Goal: Task Accomplishment & Management: Use online tool/utility

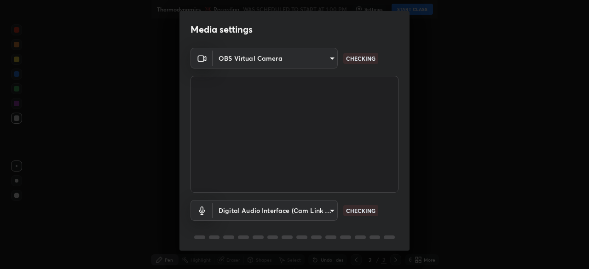
scroll to position [33, 0]
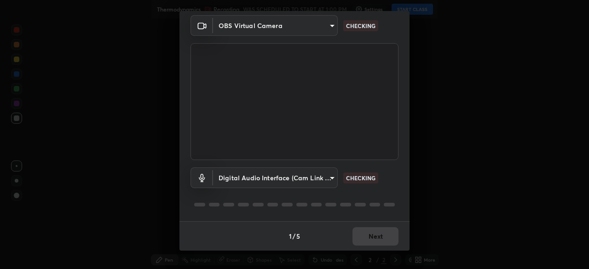
click at [322, 180] on body "Erase all Thermodynamics Recording WAS SCHEDULED TO START AT 1:00 PM Settings S…" at bounding box center [294, 134] width 589 height 269
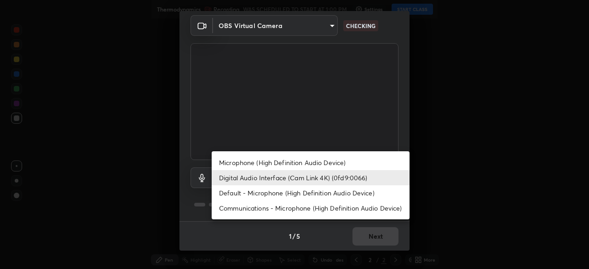
click at [320, 163] on li "Microphone (High Definition Audio Device)" at bounding box center [311, 162] width 198 height 15
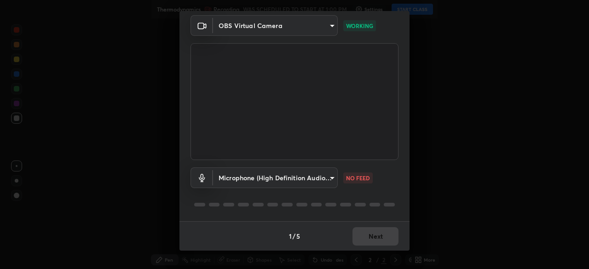
click at [324, 180] on body "Erase all Thermodynamics Recording WAS SCHEDULED TO START AT 1:00 PM Settings S…" at bounding box center [294, 134] width 589 height 269
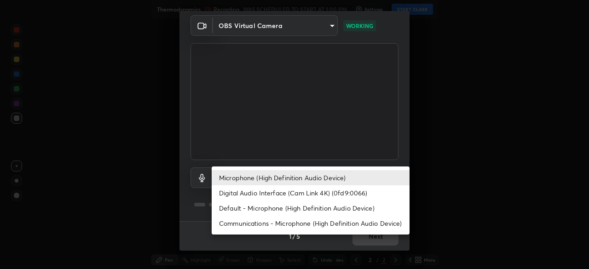
click at [315, 192] on li "Digital Audio Interface (Cam Link 4K) (0fd9:0066)" at bounding box center [311, 193] width 198 height 15
type input "f06f4949873e44ad7b979a91ac01acc3bcfacb48c8e24a8d9cfffa01efa002b7"
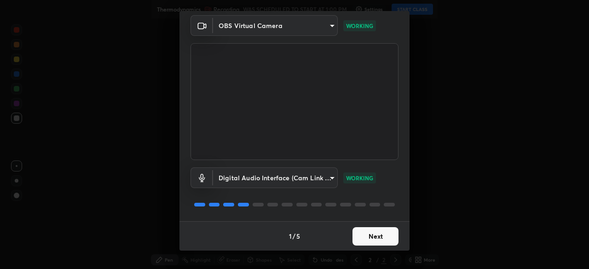
click at [369, 235] on button "Next" at bounding box center [376, 236] width 46 height 18
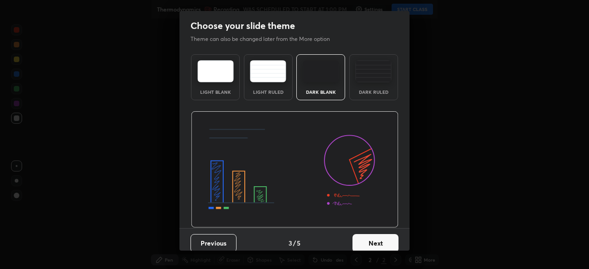
click at [374, 239] on button "Next" at bounding box center [376, 243] width 46 height 18
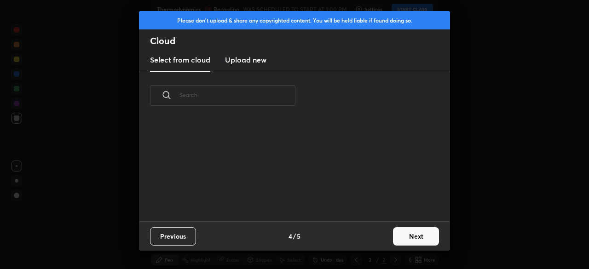
click at [374, 239] on div "Previous 4 / 5 Next" at bounding box center [294, 235] width 311 height 29
click at [401, 237] on button "Next" at bounding box center [416, 236] width 46 height 18
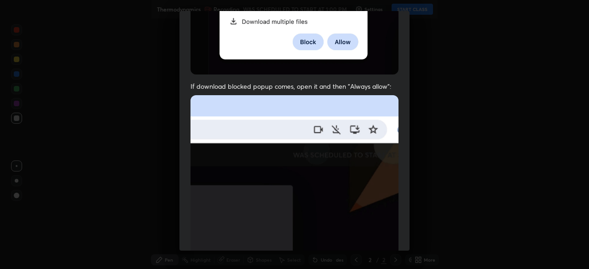
scroll to position [221, 0]
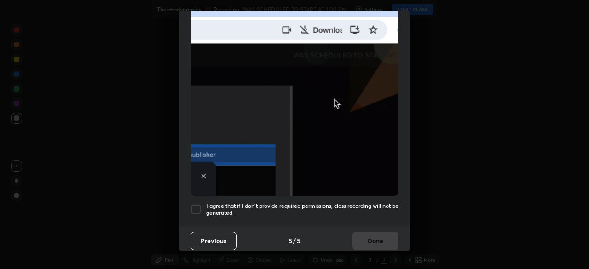
click at [354, 203] on h5 "I agree that if I don't provide required permissions, class recording will not …" at bounding box center [302, 210] width 192 height 14
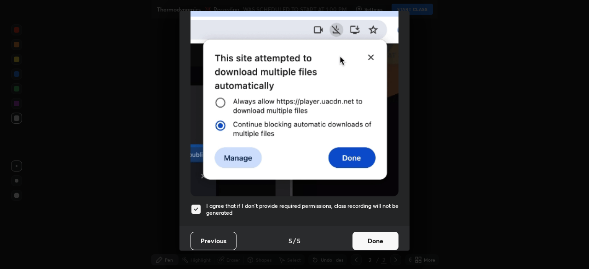
click at [360, 232] on button "Done" at bounding box center [376, 241] width 46 height 18
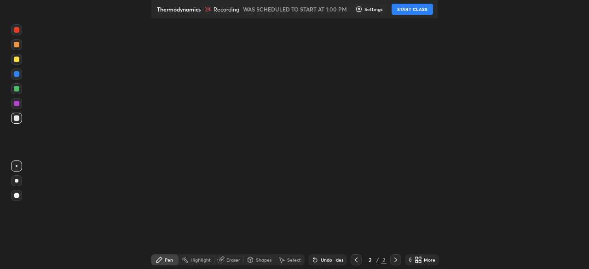
click at [416, 259] on icon at bounding box center [417, 258] width 2 height 2
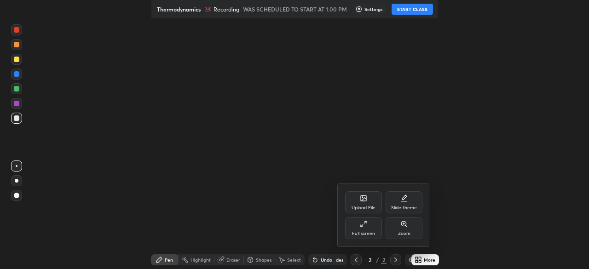
click at [362, 226] on icon at bounding box center [362, 226] width 2 height 2
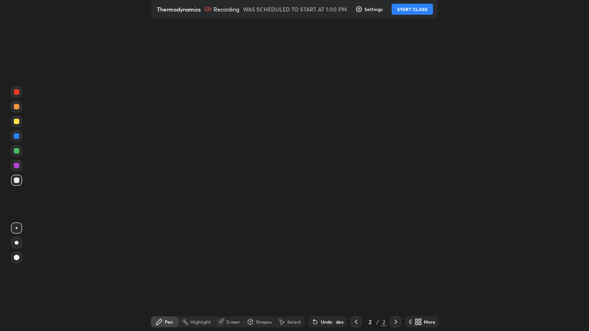
click at [409, 9] on button "START CLASS" at bounding box center [412, 9] width 41 height 11
click at [0, 121] on div "Setting up your live class" at bounding box center [294, 165] width 589 height 331
click at [17, 150] on div at bounding box center [17, 151] width 6 height 6
click at [162, 323] on icon at bounding box center [160, 323] width 6 height 6
click at [163, 320] on icon at bounding box center [159, 322] width 7 height 7
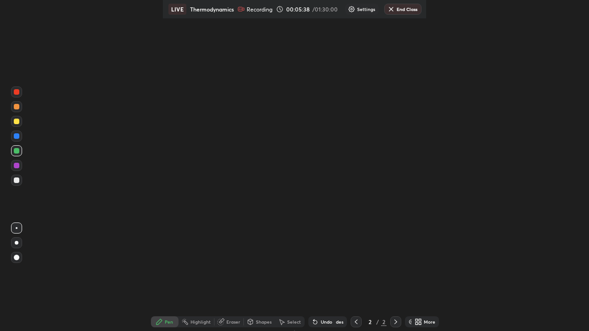
click at [18, 180] on div at bounding box center [17, 181] width 6 height 6
click at [17, 151] on div at bounding box center [17, 151] width 6 height 6
click at [418, 326] on div "More" at bounding box center [426, 322] width 28 height 11
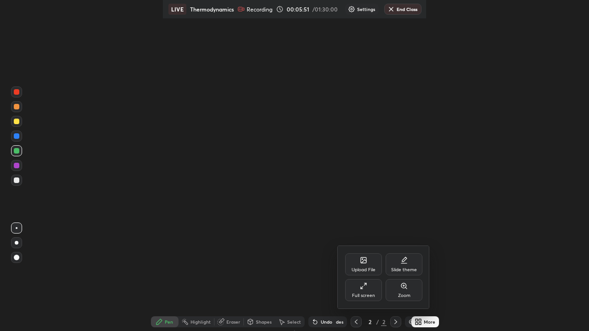
click at [364, 291] on div "Full screen" at bounding box center [363, 290] width 37 height 22
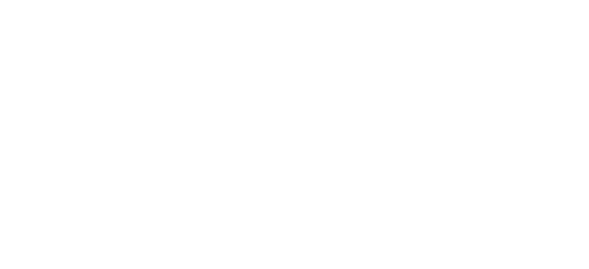
click at [549, 0] on html at bounding box center [294, 0] width 589 height 0
click at [547, 0] on html at bounding box center [294, 0] width 589 height 0
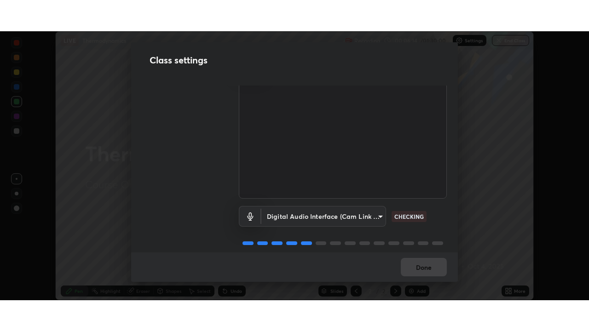
scroll to position [35, 0]
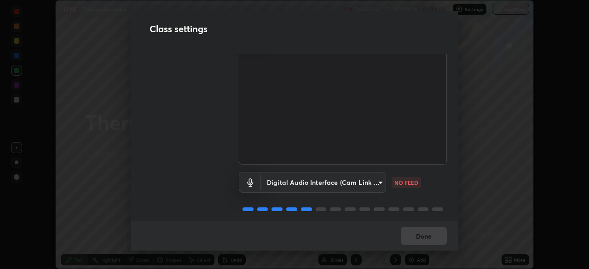
click at [360, 180] on body "Erase all LIVE Thermodynamics Recording 00:06:16 / 01:30:00 Settings End Class …" at bounding box center [294, 134] width 589 height 269
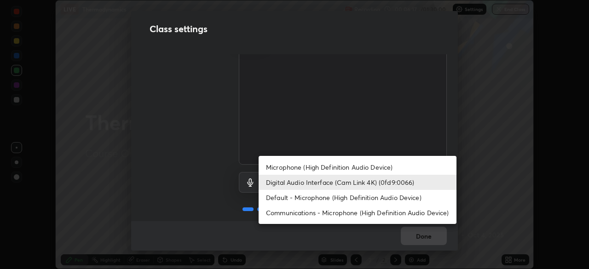
click at [331, 181] on li "Digital Audio Interface (Cam Link 4K) (0fd9:0066)" at bounding box center [358, 182] width 198 height 15
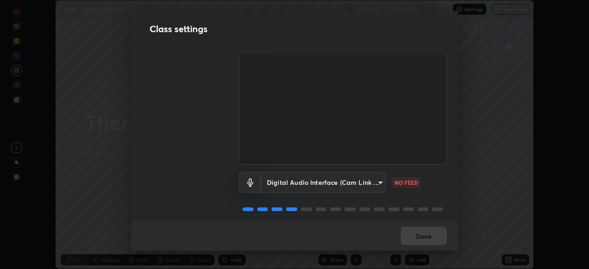
click at [339, 181] on body "Erase all LIVE Thermodynamics Recording 00:06:20 / 01:30:00 Settings End Class …" at bounding box center [294, 134] width 589 height 269
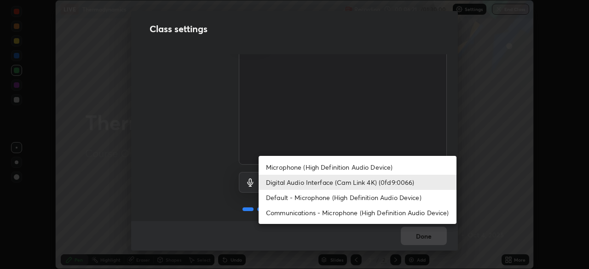
click at [324, 165] on li "Microphone (High Definition Audio Device)" at bounding box center [358, 167] width 198 height 15
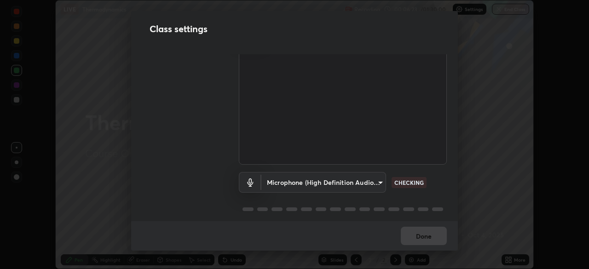
click at [342, 183] on body "Erase all LIVE Thermodynamics Recording 00:06:23 / 01:30:00 Settings End Class …" at bounding box center [294, 134] width 589 height 269
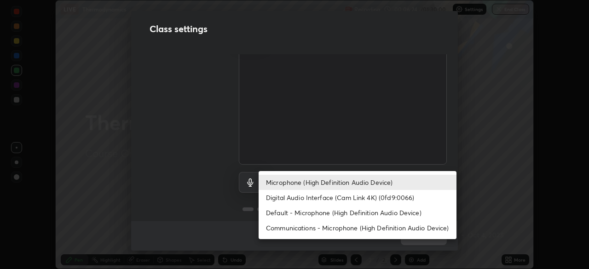
click at [319, 196] on li "Digital Audio Interface (Cam Link 4K) (0fd9:0066)" at bounding box center [358, 197] width 198 height 15
type input "f06f4949873e44ad7b979a91ac01acc3bcfacb48c8e24a8d9cfffa01efa002b7"
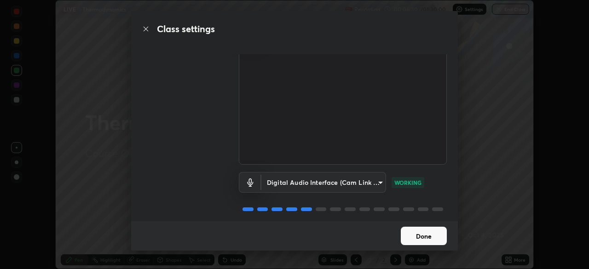
click at [415, 238] on button "Done" at bounding box center [424, 236] width 46 height 18
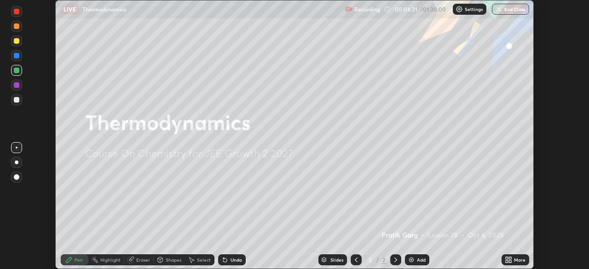
click at [507, 258] on icon at bounding box center [507, 258] width 2 height 2
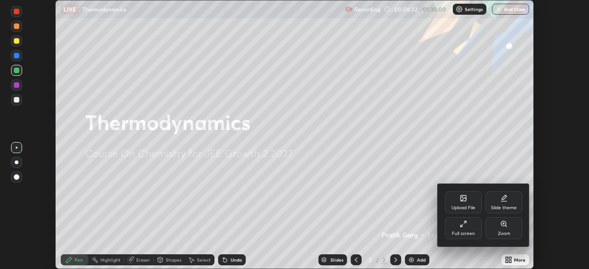
click at [455, 229] on div "Full screen" at bounding box center [463, 228] width 37 height 22
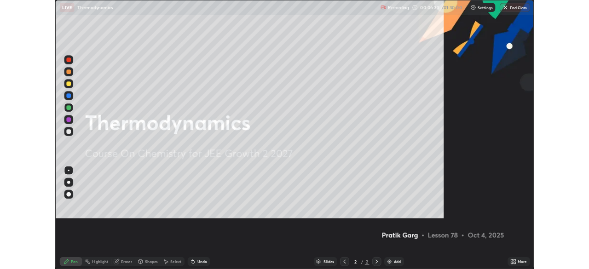
scroll to position [331, 589]
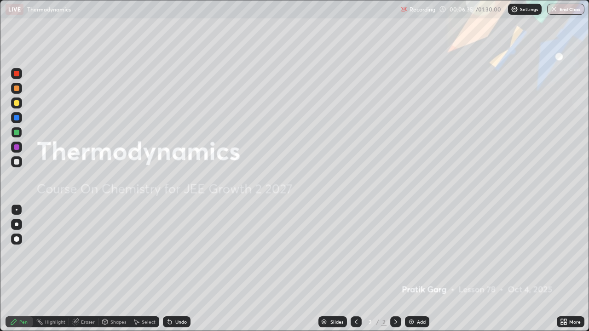
click at [417, 269] on div "Add" at bounding box center [417, 322] width 24 height 11
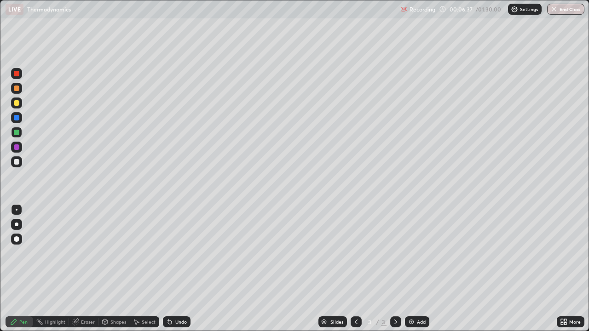
click at [20, 164] on div at bounding box center [16, 162] width 11 height 11
click at [15, 133] on div at bounding box center [17, 133] width 6 height 6
click at [411, 269] on img at bounding box center [411, 322] width 7 height 7
click at [15, 101] on div at bounding box center [17, 103] width 6 height 6
click at [418, 269] on div "Add" at bounding box center [417, 322] width 24 height 11
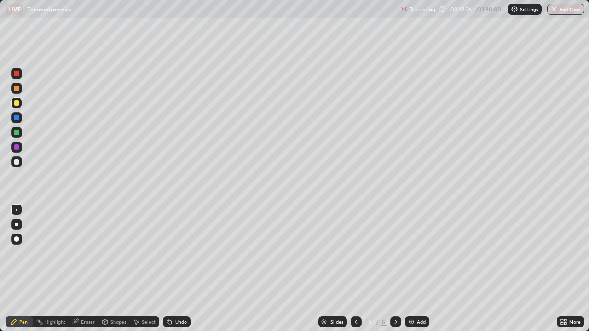
click at [17, 133] on div at bounding box center [17, 133] width 6 height 6
click at [176, 269] on div "Undo" at bounding box center [177, 322] width 28 height 11
click at [173, 269] on div "Undo" at bounding box center [177, 322] width 28 height 11
click at [175, 269] on div "Undo" at bounding box center [177, 322] width 28 height 11
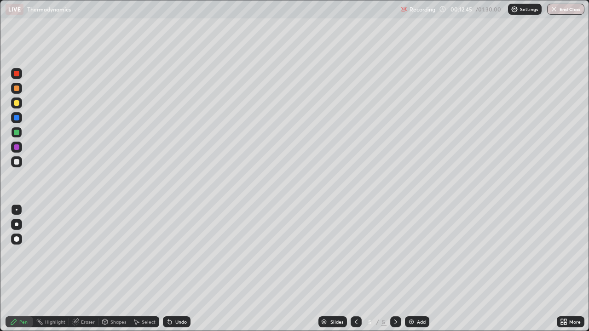
click at [178, 269] on div "Undo" at bounding box center [177, 322] width 28 height 11
click at [175, 269] on div "Undo" at bounding box center [181, 322] width 12 height 5
click at [17, 161] on div at bounding box center [17, 162] width 6 height 6
click at [115, 269] on div "Shapes" at bounding box center [118, 322] width 16 height 5
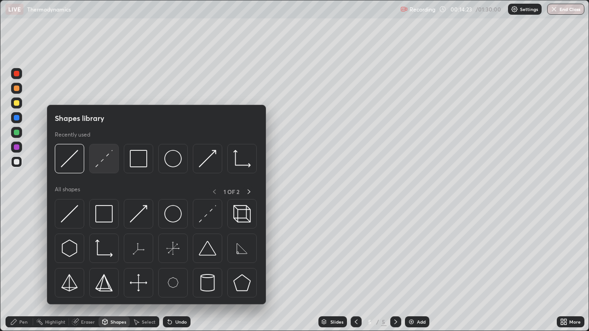
click at [102, 162] on img at bounding box center [103, 158] width 17 height 17
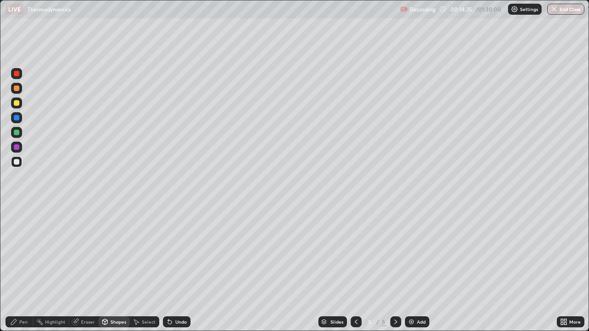
click at [17, 269] on div "Pen" at bounding box center [20, 322] width 28 height 11
click at [424, 269] on div "Add" at bounding box center [421, 322] width 9 height 5
click at [18, 105] on div at bounding box center [17, 103] width 6 height 6
click at [415, 269] on div "Add" at bounding box center [417, 322] width 24 height 11
click at [17, 88] on div at bounding box center [17, 89] width 6 height 6
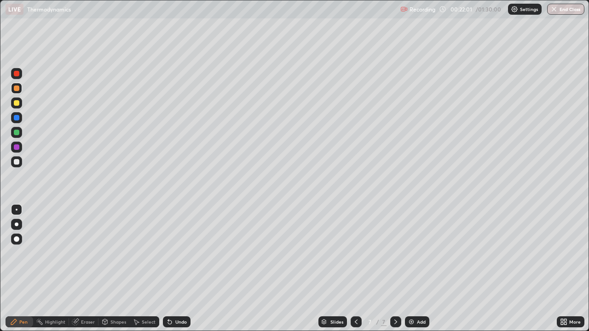
click at [420, 269] on div "Add" at bounding box center [417, 322] width 24 height 11
click at [16, 129] on div at bounding box center [16, 132] width 11 height 11
click at [16, 102] on div at bounding box center [17, 103] width 6 height 6
click at [15, 132] on div at bounding box center [17, 133] width 6 height 6
click at [416, 269] on div "Add" at bounding box center [417, 322] width 24 height 11
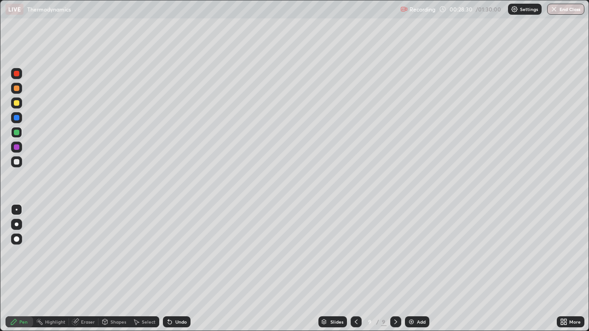
click at [17, 102] on div at bounding box center [17, 103] width 6 height 6
click at [185, 269] on div "Undo" at bounding box center [177, 322] width 28 height 11
click at [93, 269] on div "Eraser" at bounding box center [83, 322] width 29 height 11
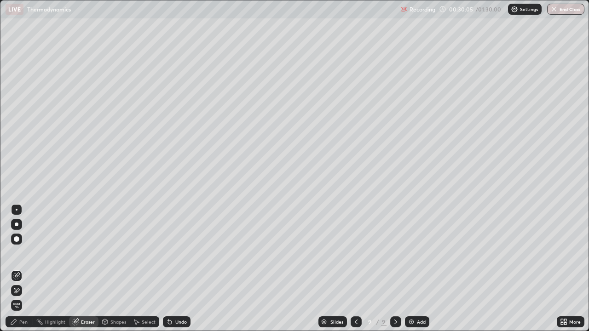
click at [29, 269] on div "Pen" at bounding box center [20, 322] width 28 height 11
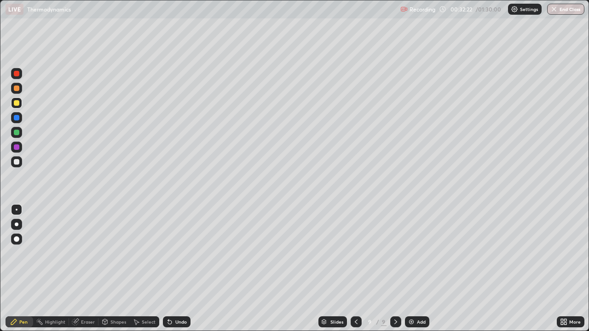
click at [413, 269] on img at bounding box center [411, 322] width 7 height 7
click at [86, 269] on div "Eraser" at bounding box center [88, 322] width 14 height 5
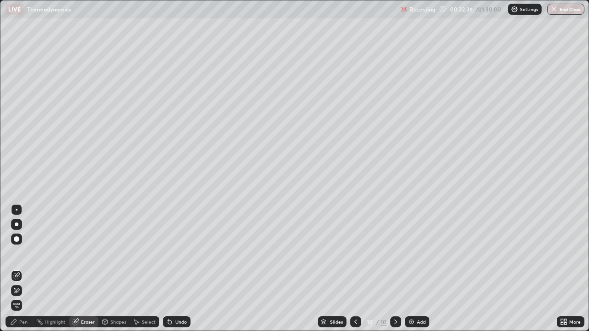
click at [21, 269] on div "Pen" at bounding box center [23, 322] width 8 height 5
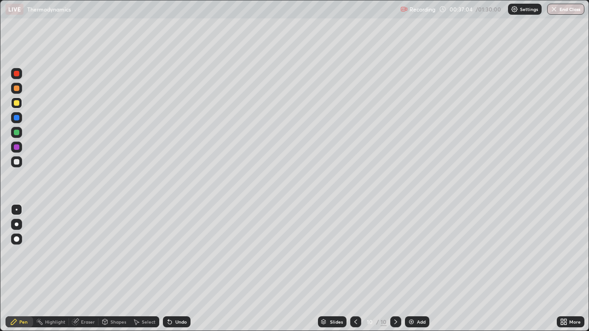
click at [411, 269] on div "Add" at bounding box center [417, 322] width 24 height 11
click at [126, 269] on div "Shapes" at bounding box center [114, 322] width 31 height 11
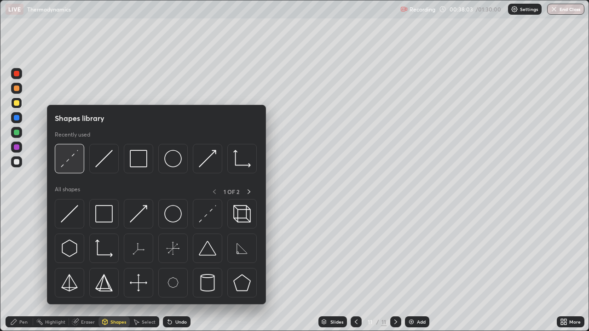
click at [75, 159] on img at bounding box center [69, 158] width 17 height 17
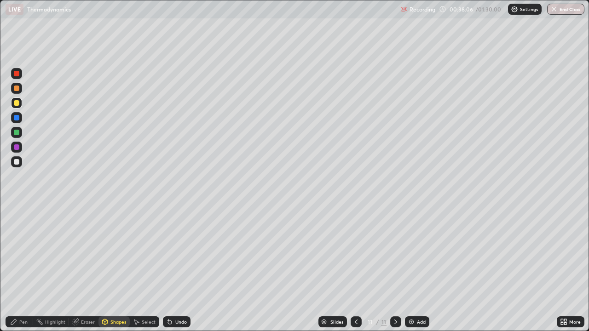
click at [31, 269] on div "Pen" at bounding box center [20, 322] width 28 height 11
click at [421, 269] on div "Add" at bounding box center [421, 322] width 9 height 5
click at [118, 269] on div "Shapes" at bounding box center [118, 322] width 16 height 5
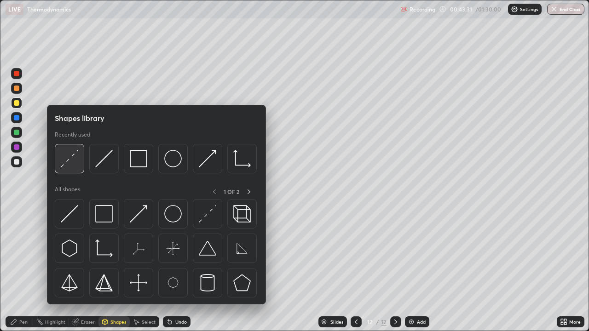
click at [72, 163] on img at bounding box center [69, 158] width 17 height 17
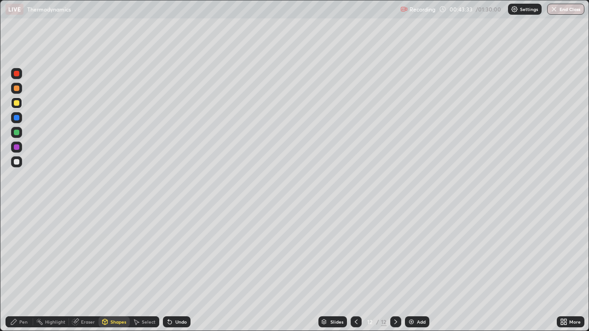
click at [24, 269] on div "Pen" at bounding box center [23, 322] width 8 height 5
click at [92, 269] on div "Eraser" at bounding box center [88, 322] width 14 height 5
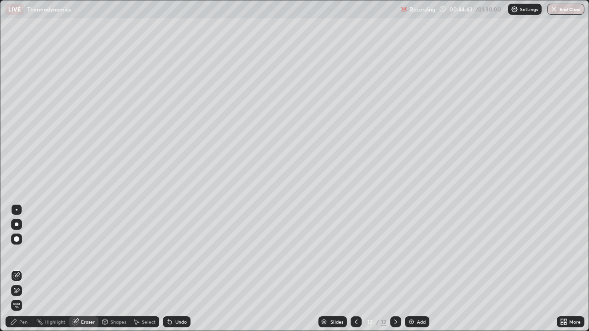
click at [29, 269] on div "Pen" at bounding box center [20, 322] width 28 height 11
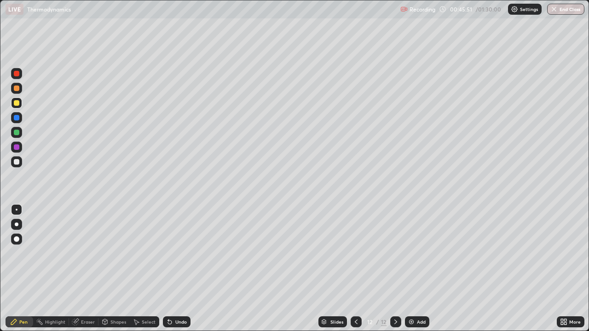
click at [89, 269] on div "Eraser" at bounding box center [83, 322] width 29 height 11
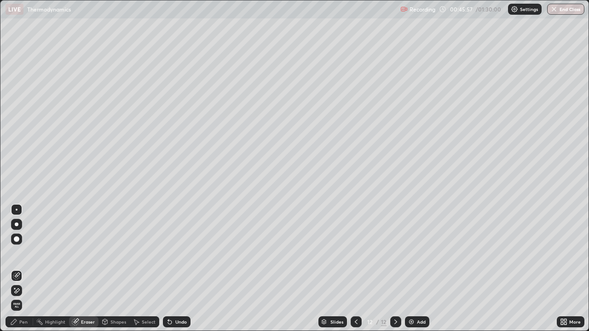
click at [13, 269] on div "Pen" at bounding box center [20, 322] width 28 height 11
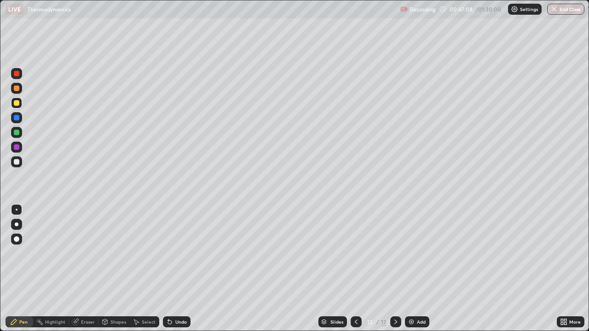
click at [85, 269] on div "Eraser" at bounding box center [88, 322] width 14 height 5
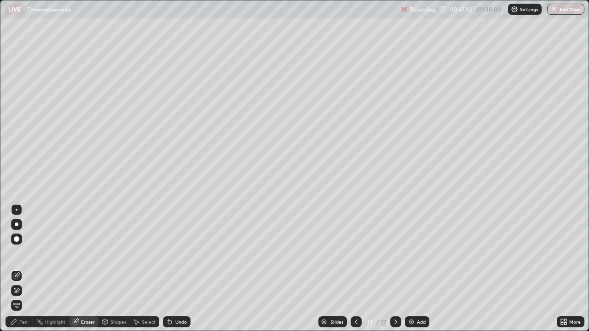
click at [13, 269] on div "Pen" at bounding box center [20, 322] width 28 height 11
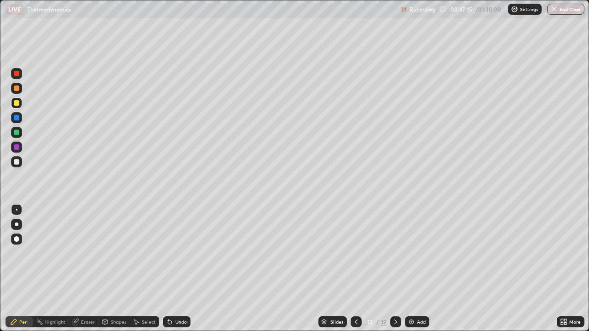
click at [17, 136] on div at bounding box center [16, 132] width 11 height 11
click at [17, 162] on div at bounding box center [17, 162] width 6 height 6
click at [17, 134] on div at bounding box center [17, 133] width 6 height 6
click at [412, 269] on img at bounding box center [411, 322] width 7 height 7
click at [16, 103] on div at bounding box center [17, 103] width 6 height 6
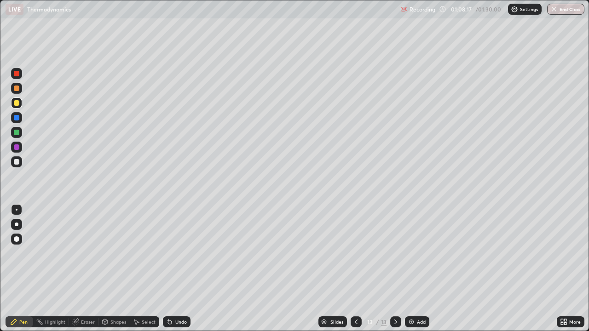
click at [417, 269] on div "Add" at bounding box center [417, 322] width 24 height 11
click at [17, 163] on div at bounding box center [17, 162] width 6 height 6
click at [182, 269] on div "Undo" at bounding box center [181, 322] width 12 height 5
click at [17, 128] on div at bounding box center [16, 132] width 11 height 11
click at [17, 162] on div at bounding box center [17, 162] width 6 height 6
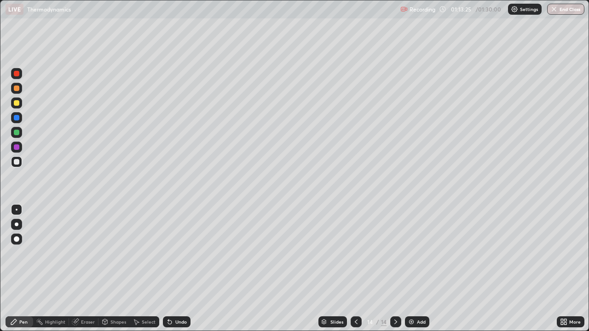
click at [569, 269] on div "More" at bounding box center [571, 322] width 28 height 11
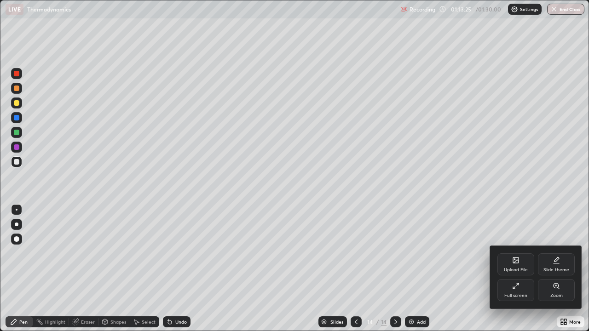
click at [517, 269] on div "Full screen" at bounding box center [516, 290] width 37 height 22
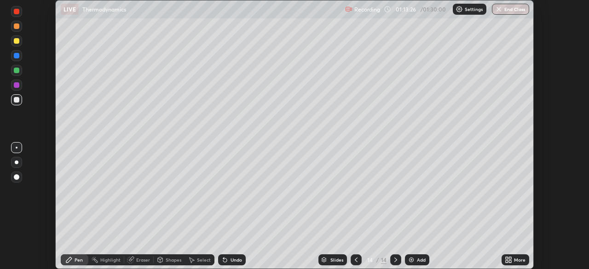
scroll to position [45769, 45449]
click at [418, 259] on div "Add" at bounding box center [421, 260] width 9 height 5
click at [140, 260] on div "Eraser" at bounding box center [143, 260] width 14 height 5
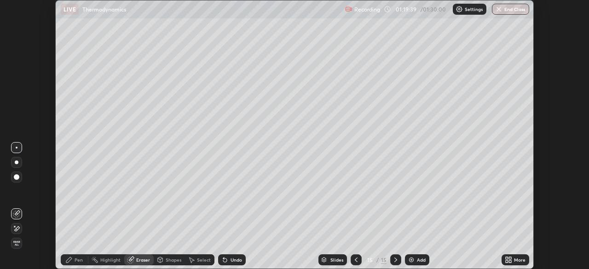
click at [80, 260] on div "Pen" at bounding box center [79, 260] width 8 height 5
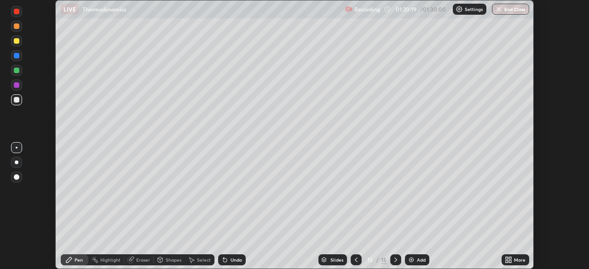
click at [232, 261] on div "Undo" at bounding box center [237, 260] width 12 height 5
click at [234, 259] on div "Undo" at bounding box center [237, 260] width 12 height 5
click at [13, 72] on div at bounding box center [16, 70] width 11 height 11
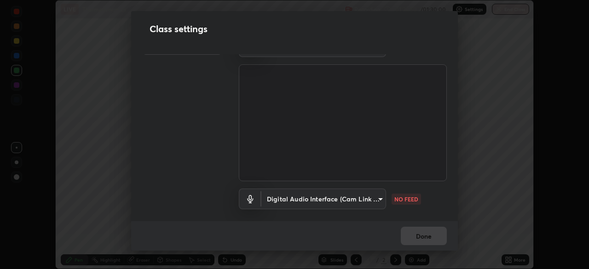
scroll to position [42, 0]
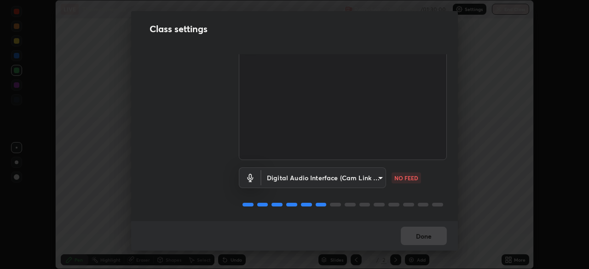
click at [341, 173] on body "Erase all LIVE Thermodynamics Recording 01:24:50 / 01:30:00 Settings End Class …" at bounding box center [294, 134] width 589 height 269
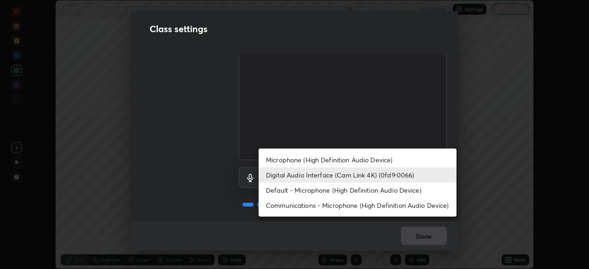
click at [308, 158] on li "Microphone (High Definition Audio Device)" at bounding box center [358, 159] width 198 height 15
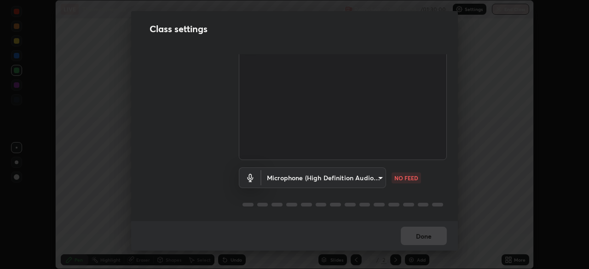
click at [352, 178] on body "Erase all LIVE Thermodynamics Recording 01:24:58 / 01:30:00 Settings End Class …" at bounding box center [294, 134] width 589 height 269
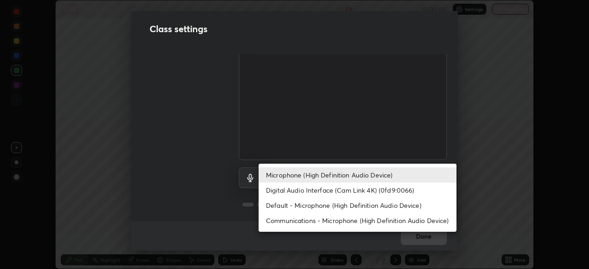
click at [318, 190] on li "Digital Audio Interface (Cam Link 4K) (0fd9:0066)" at bounding box center [358, 190] width 198 height 15
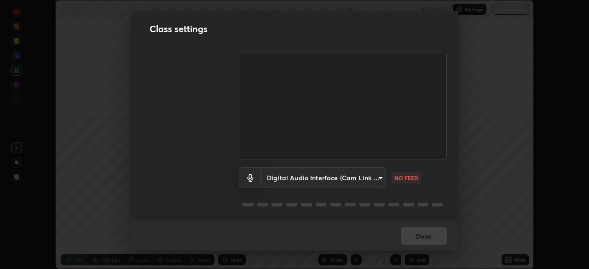
type input "f06f4949873e44ad7b979a91ac01acc3bcfacb48c8e24a8d9cfffa01efa002b7"
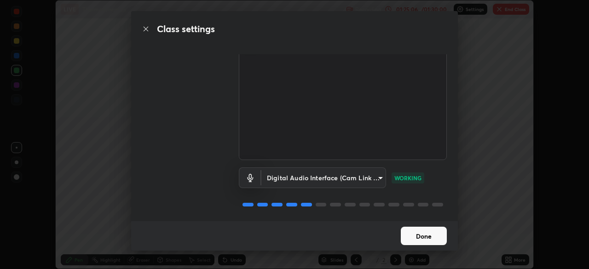
click at [419, 238] on button "Done" at bounding box center [424, 236] width 46 height 18
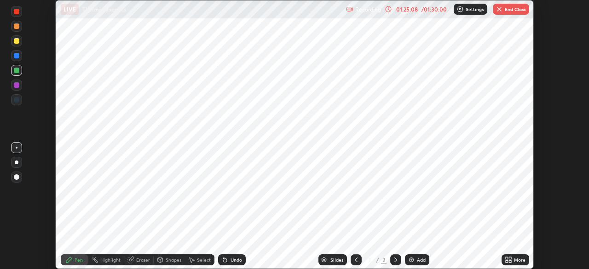
click at [505, 10] on button "End Class" at bounding box center [511, 9] width 36 height 11
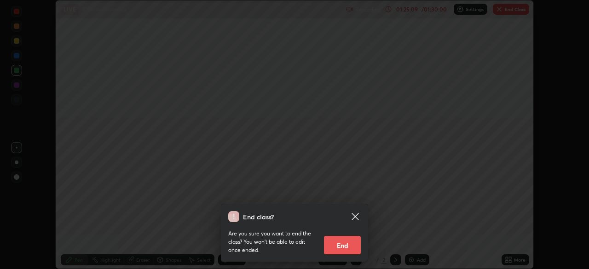
click at [345, 244] on button "End" at bounding box center [342, 245] width 37 height 18
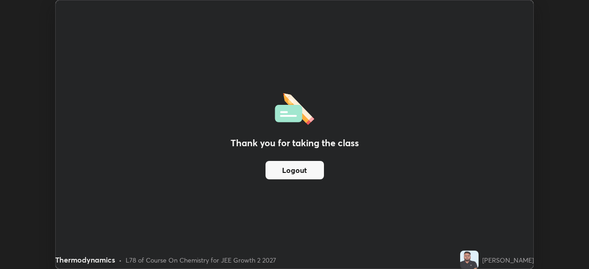
click at [295, 170] on button "Logout" at bounding box center [295, 170] width 58 height 18
